Goal: Information Seeking & Learning: Understand process/instructions

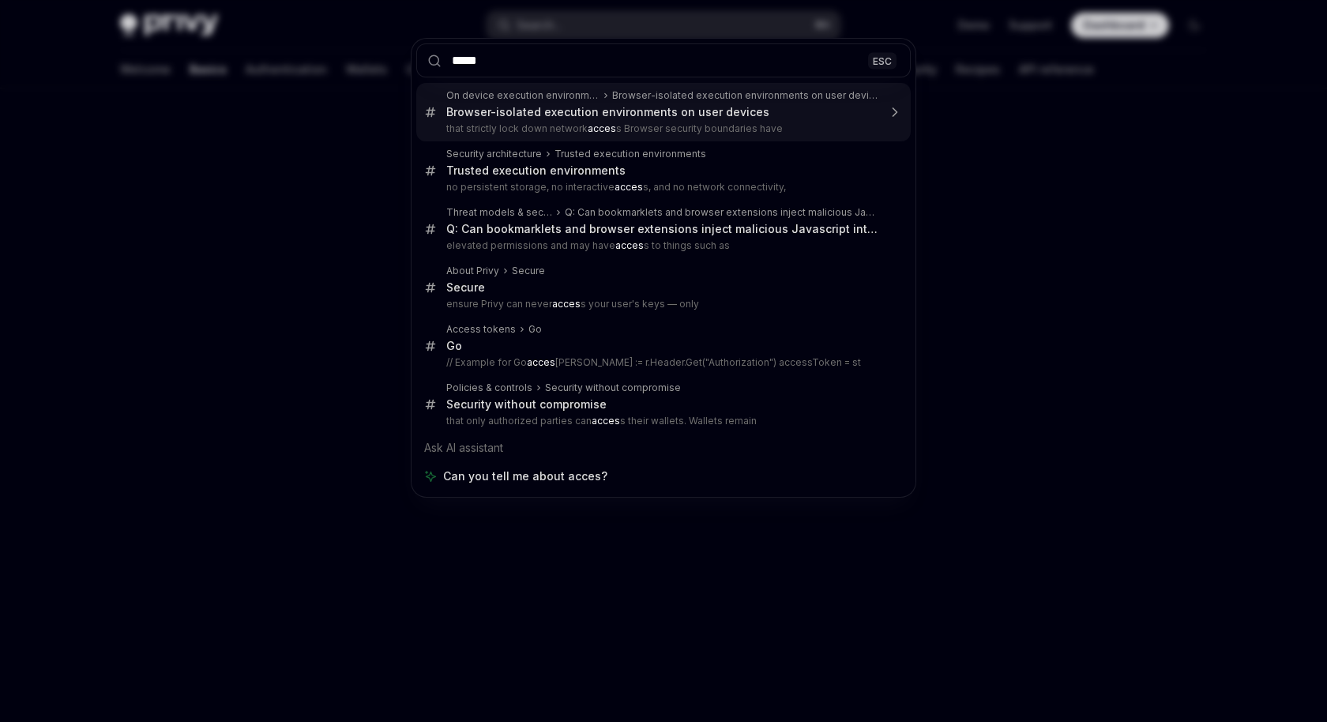
type input "******"
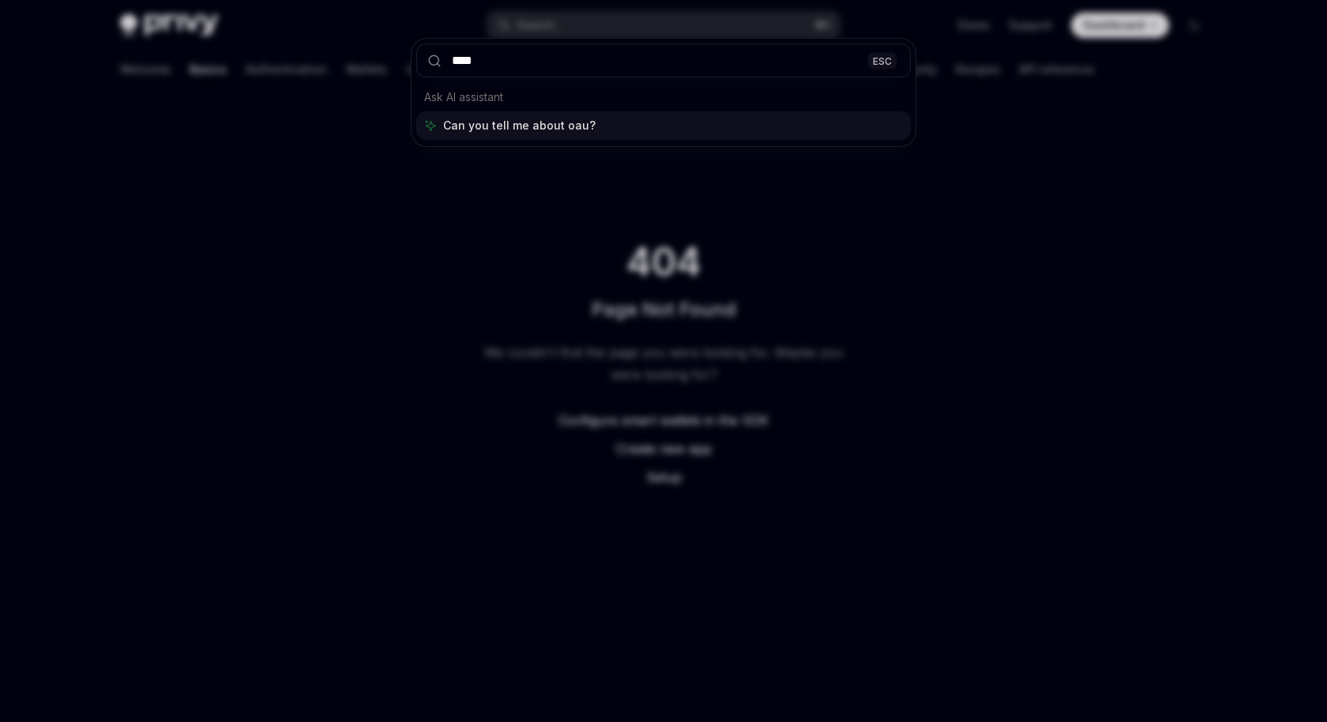
type input "*****"
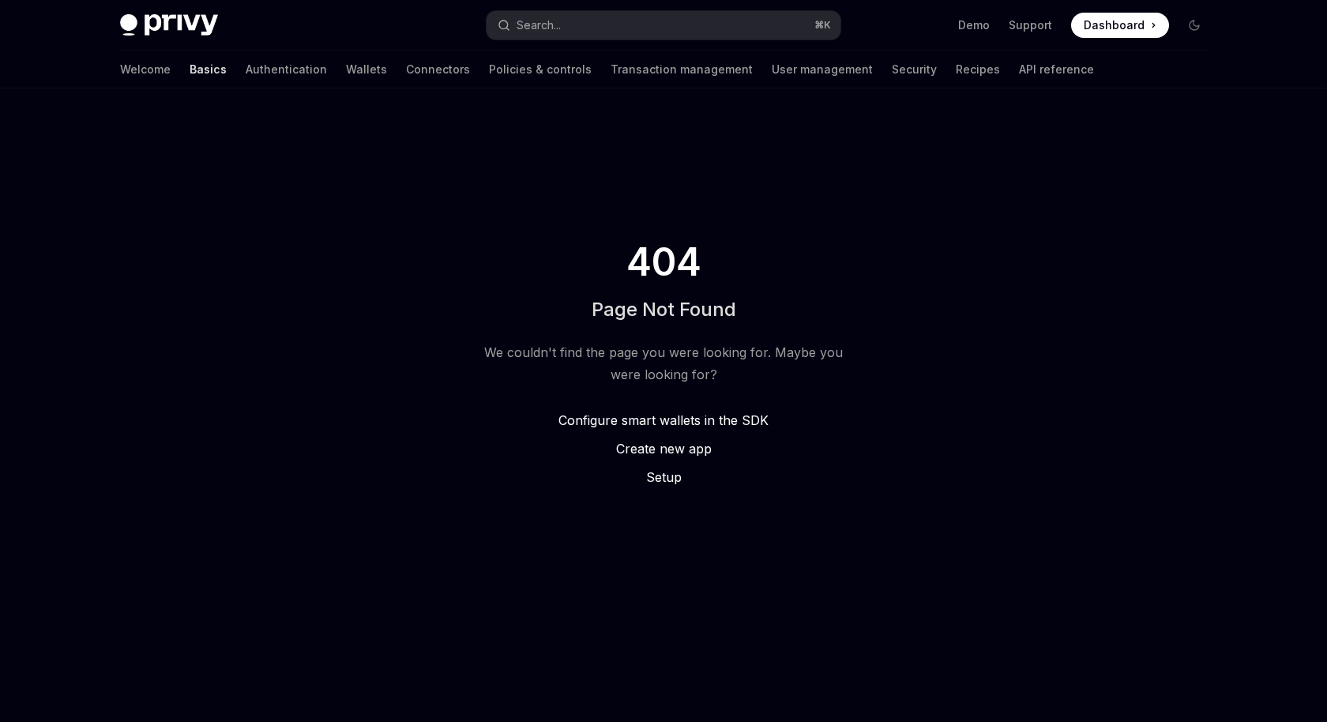
type textarea "*"
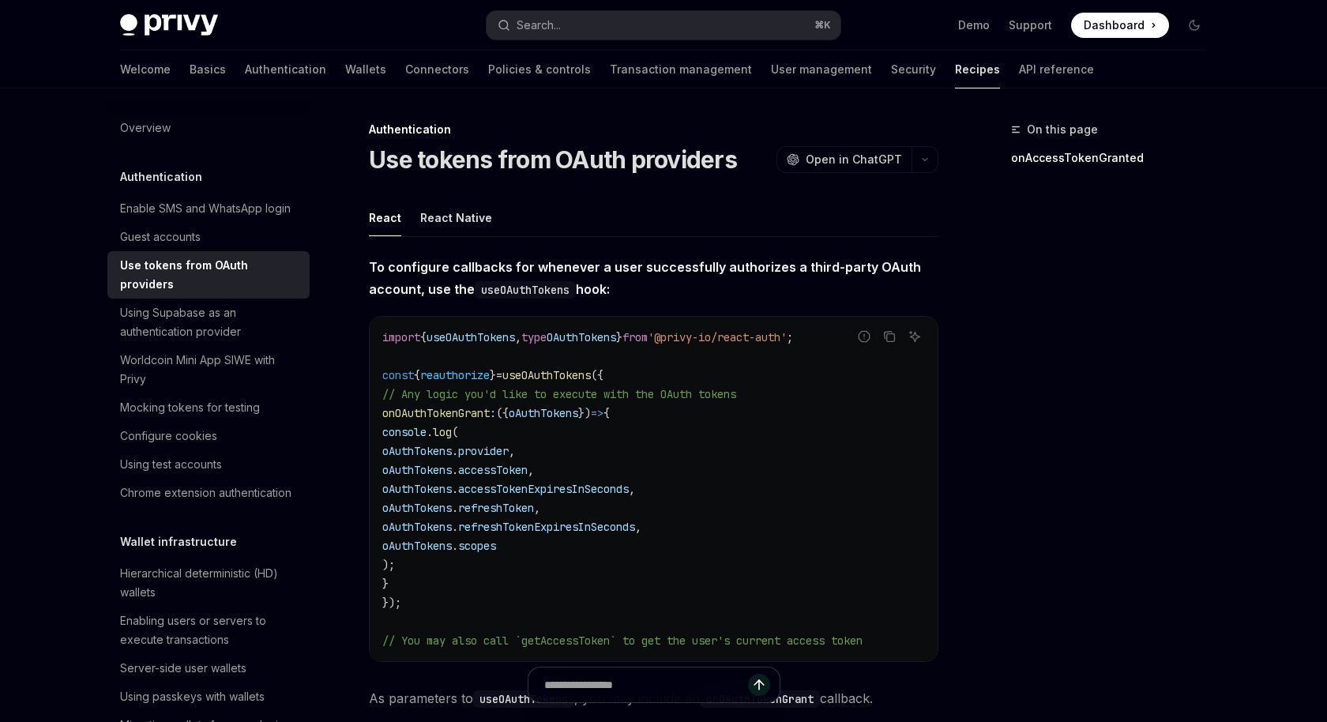
scroll to position [88, 0]
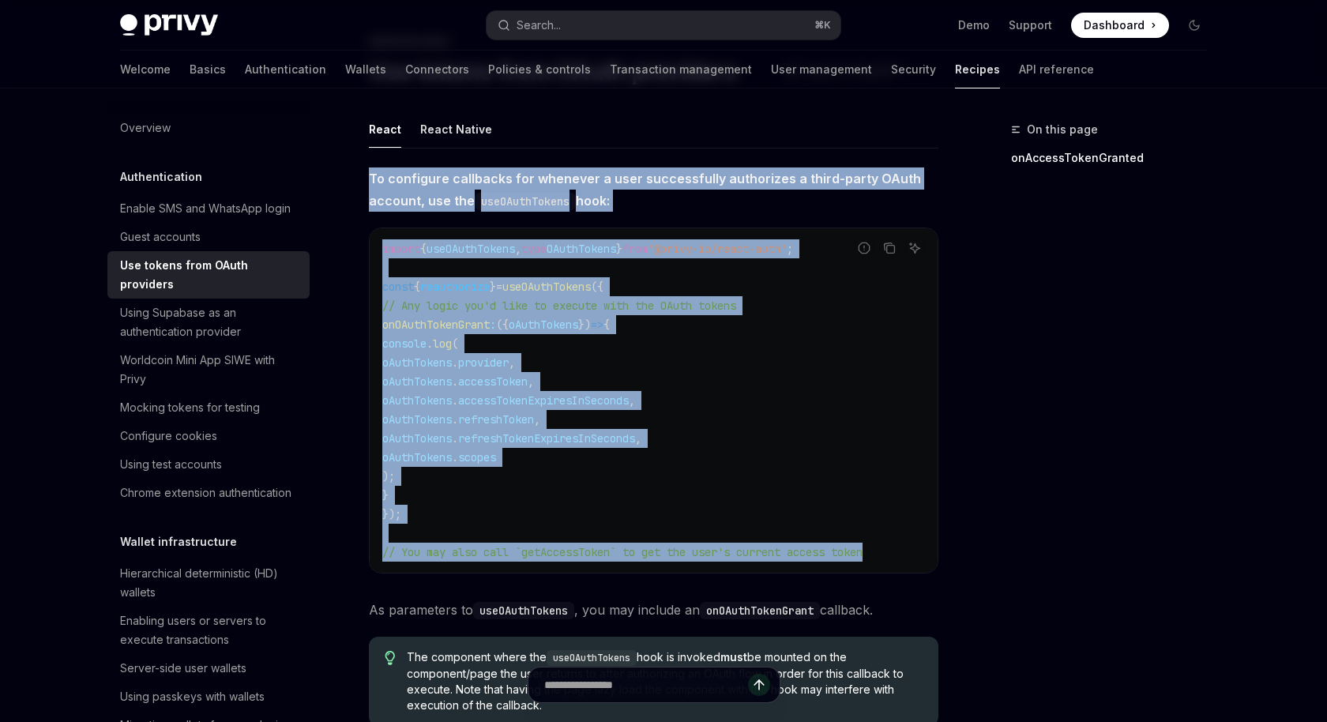
drag, startPoint x: 472, startPoint y: 565, endPoint x: 362, endPoint y: 181, distance: 399.4
copy div "To configure callbacks for whenever a user successfully authorizes a third-part…"
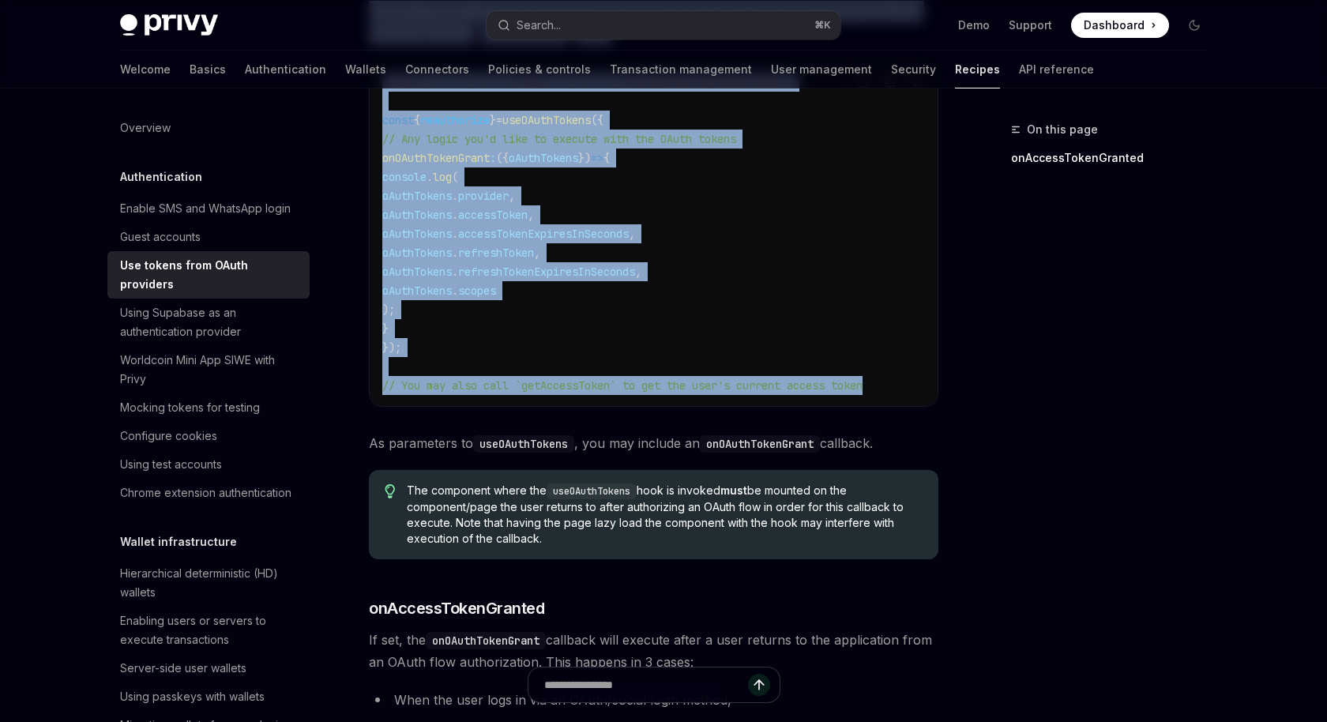
scroll to position [257, 0]
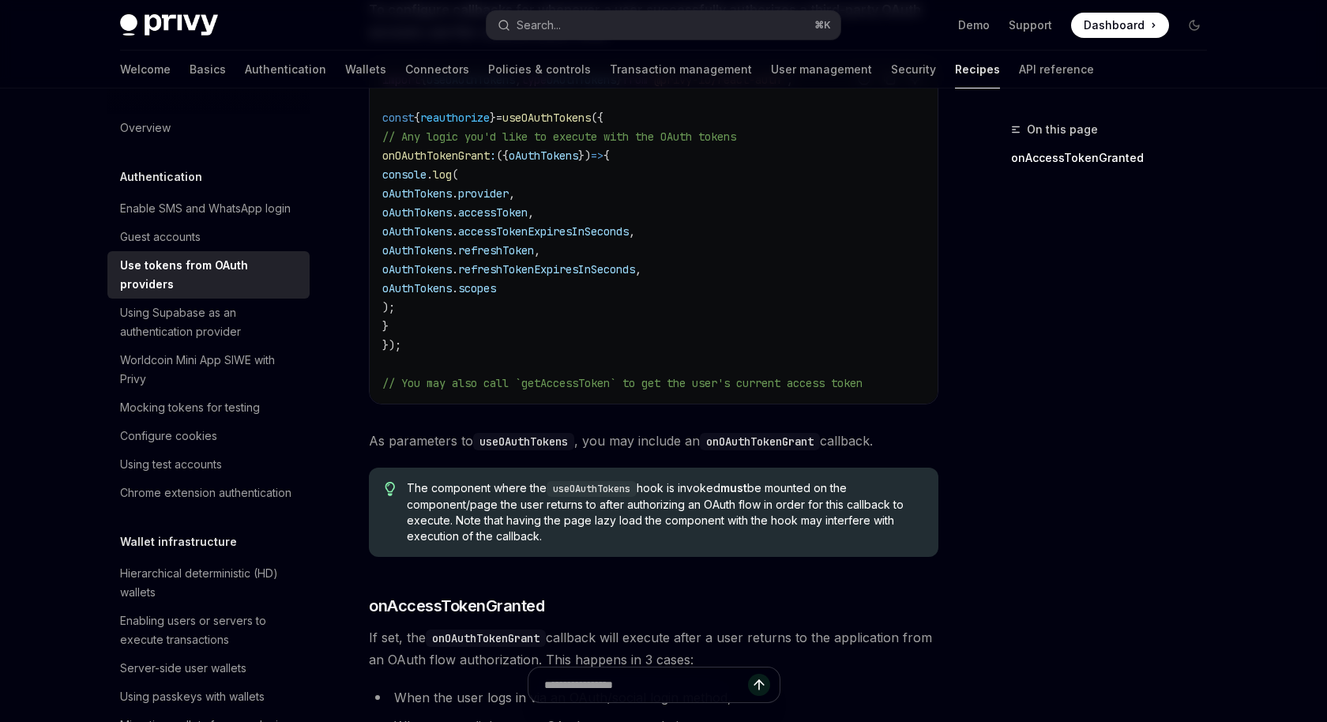
click at [495, 491] on span "The component where the useOAuthTokens hook is invoked must be mounted on the c…" at bounding box center [665, 512] width 516 height 64
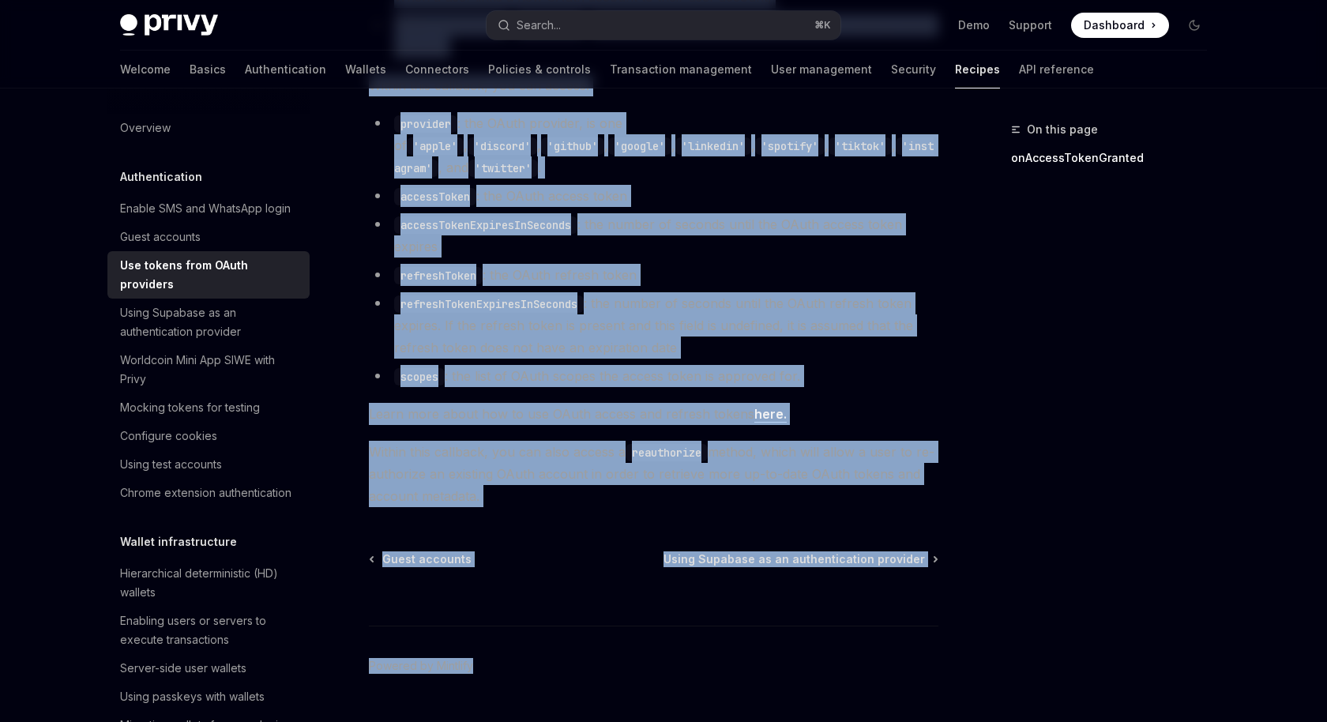
scroll to position [1001, 0]
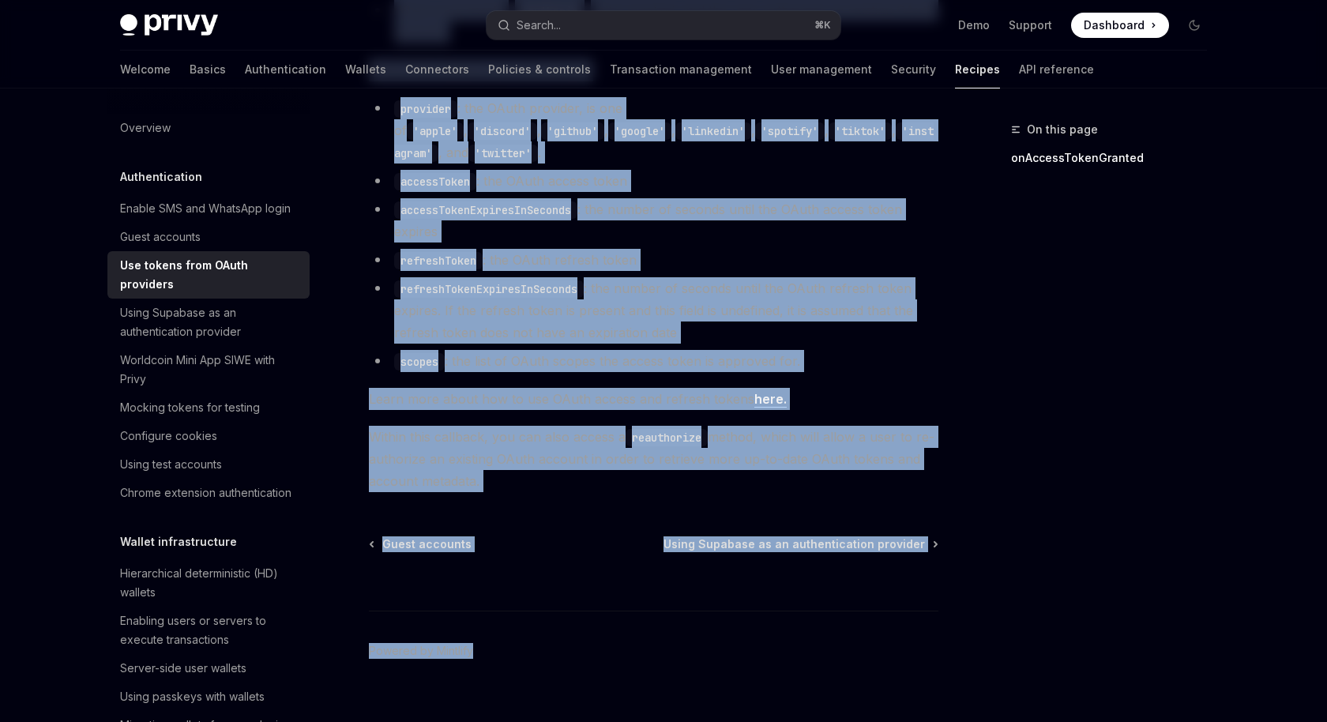
drag, startPoint x: 366, startPoint y: 128, endPoint x: 450, endPoint y: 721, distance: 599.1
copy div "Authentication Use tokens from OAuth providers OpenAI Open in ChatGPT OpenAI Op…"
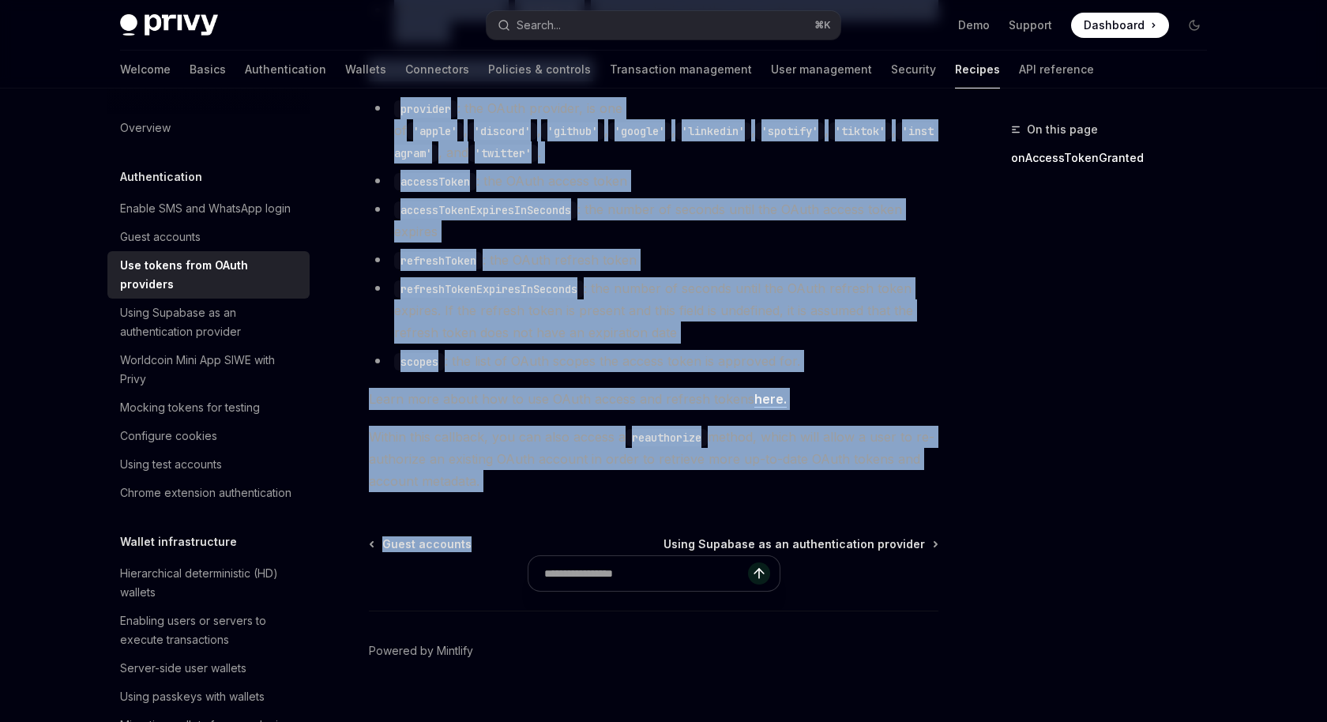
scroll to position [0, 0]
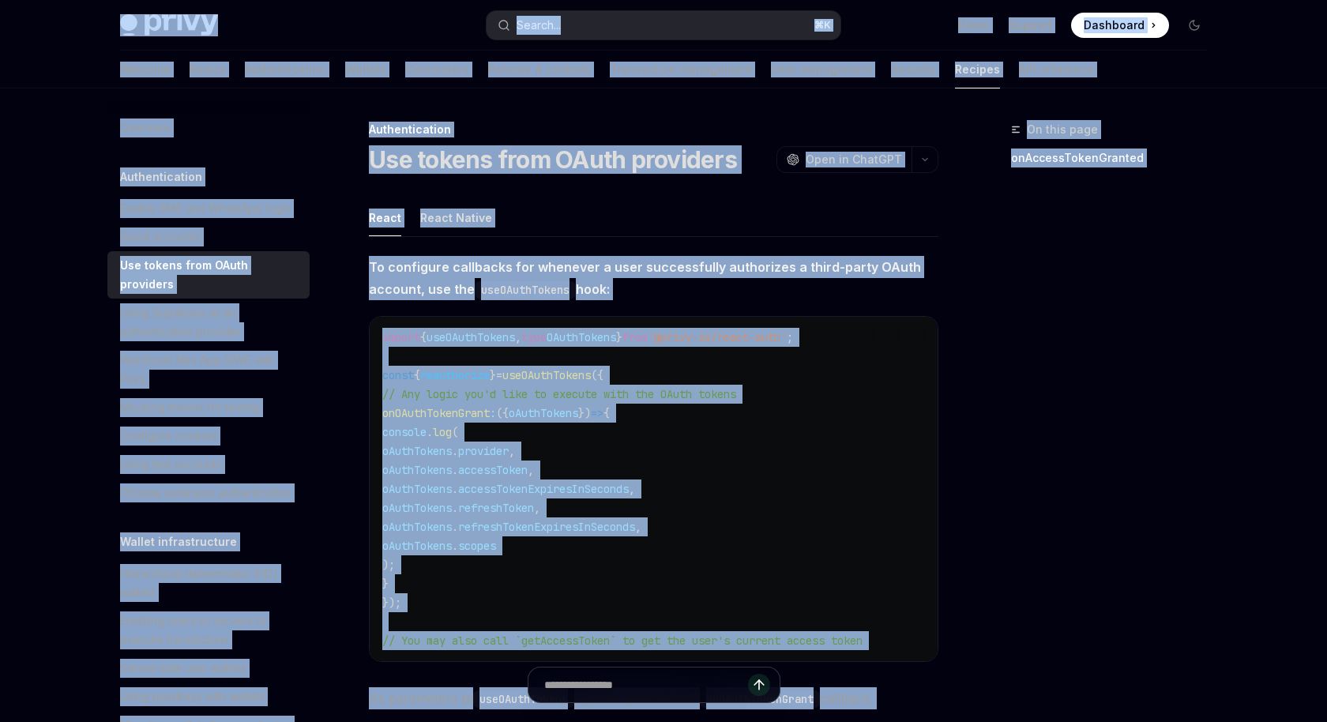
drag, startPoint x: 538, startPoint y: 518, endPoint x: 340, endPoint y: -138, distance: 685.5
click at [340, 0] on html "Privy Docs home page Search... ⌘ K Demo Support Dashboard Dashboard Search... N…" at bounding box center [663, 361] width 1327 height 722
copy div "Loremi... ⌘ D Sita Consect Adipiscin Elitseddo Eiusmo... Temporinci Utlaboreetd…"
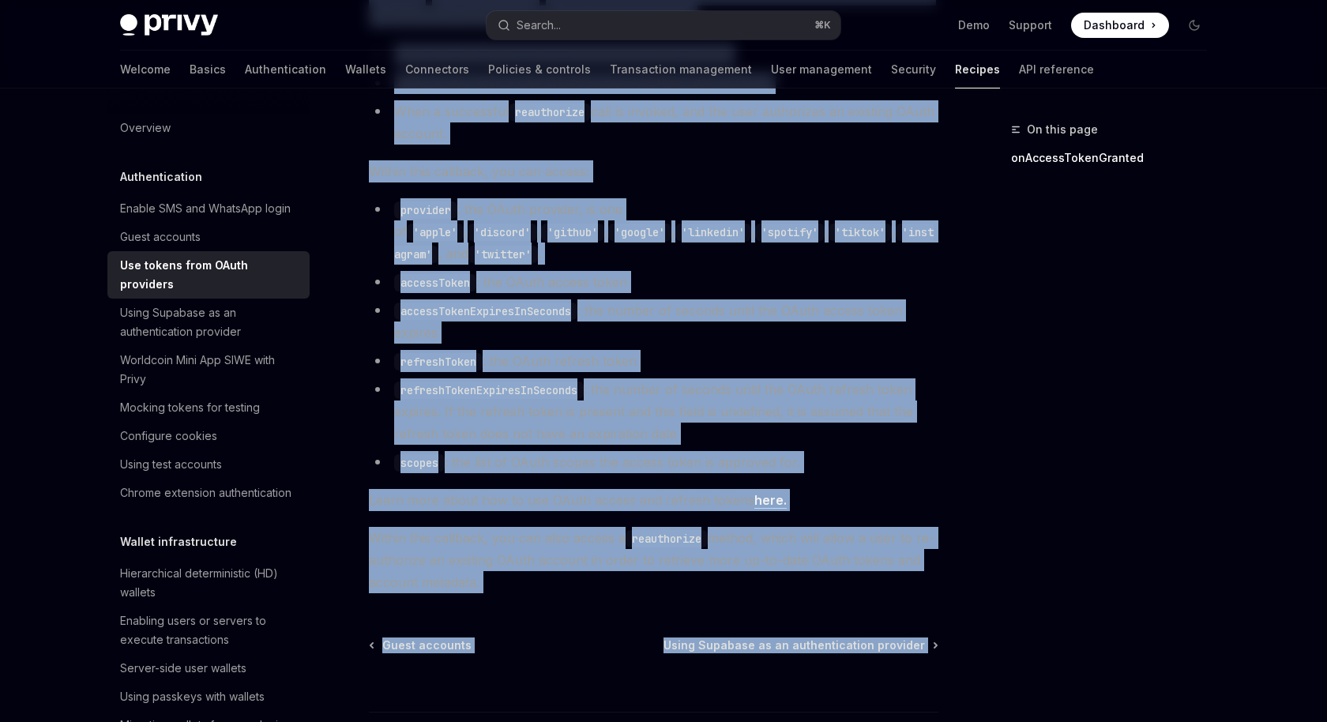
scroll to position [1001, 0]
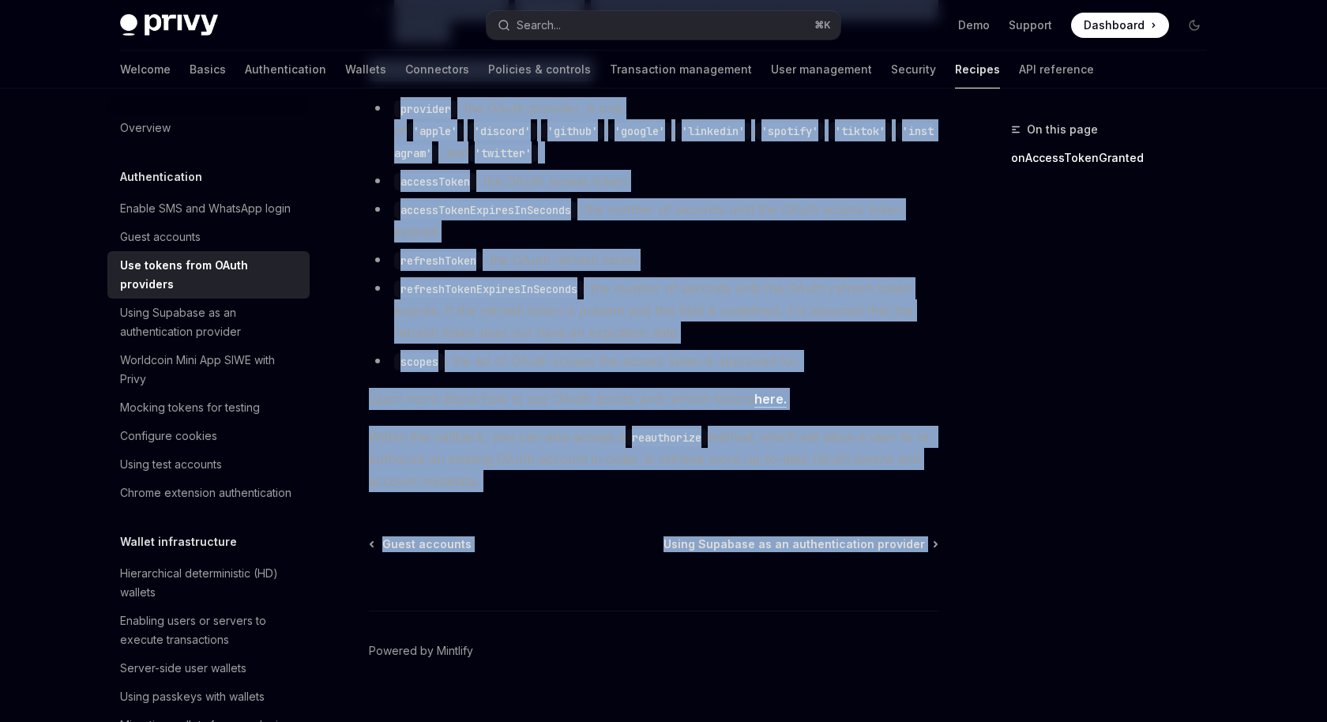
drag, startPoint x: 442, startPoint y: 101, endPoint x: 528, endPoint y: 460, distance: 368.5
copy div "Authentication Use tokens from OAuth providers OpenAI Open in ChatGPT OpenAI Op…"
